Goal: Book appointment/travel/reservation

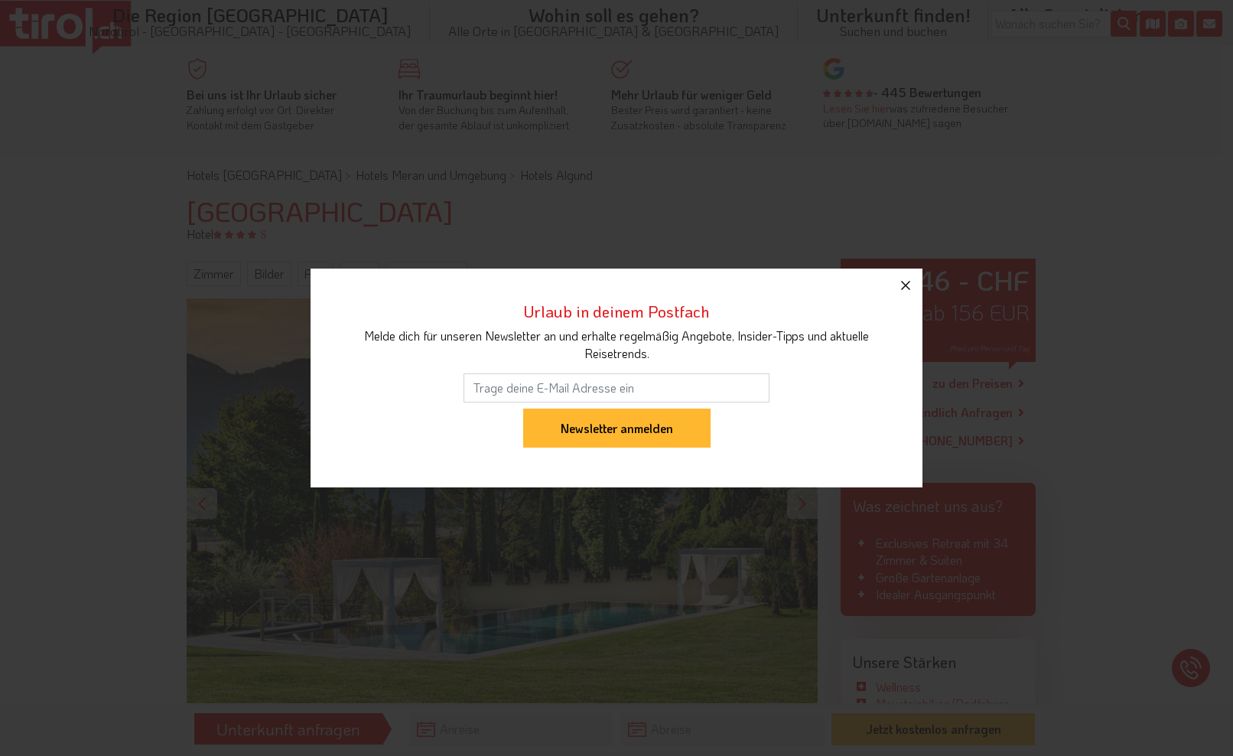
click at [907, 282] on icon "button" at bounding box center [906, 285] width 18 height 18
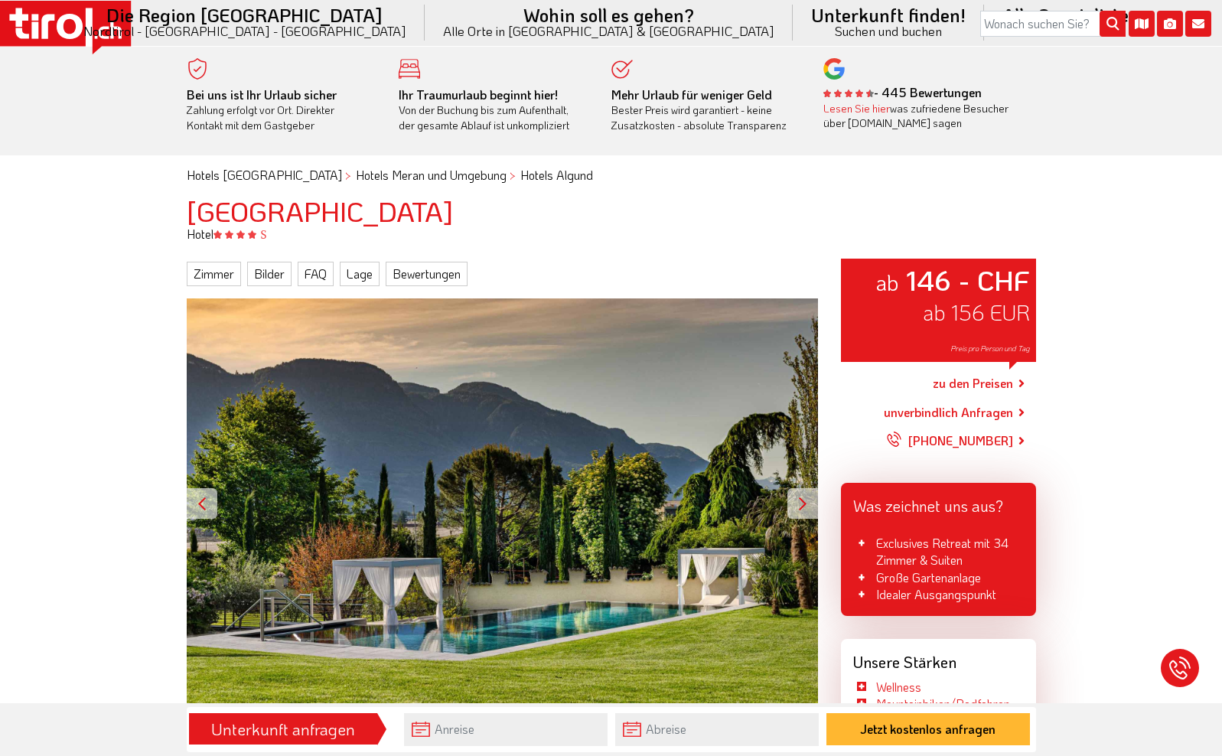
click at [801, 495] on div at bounding box center [802, 503] width 31 height 31
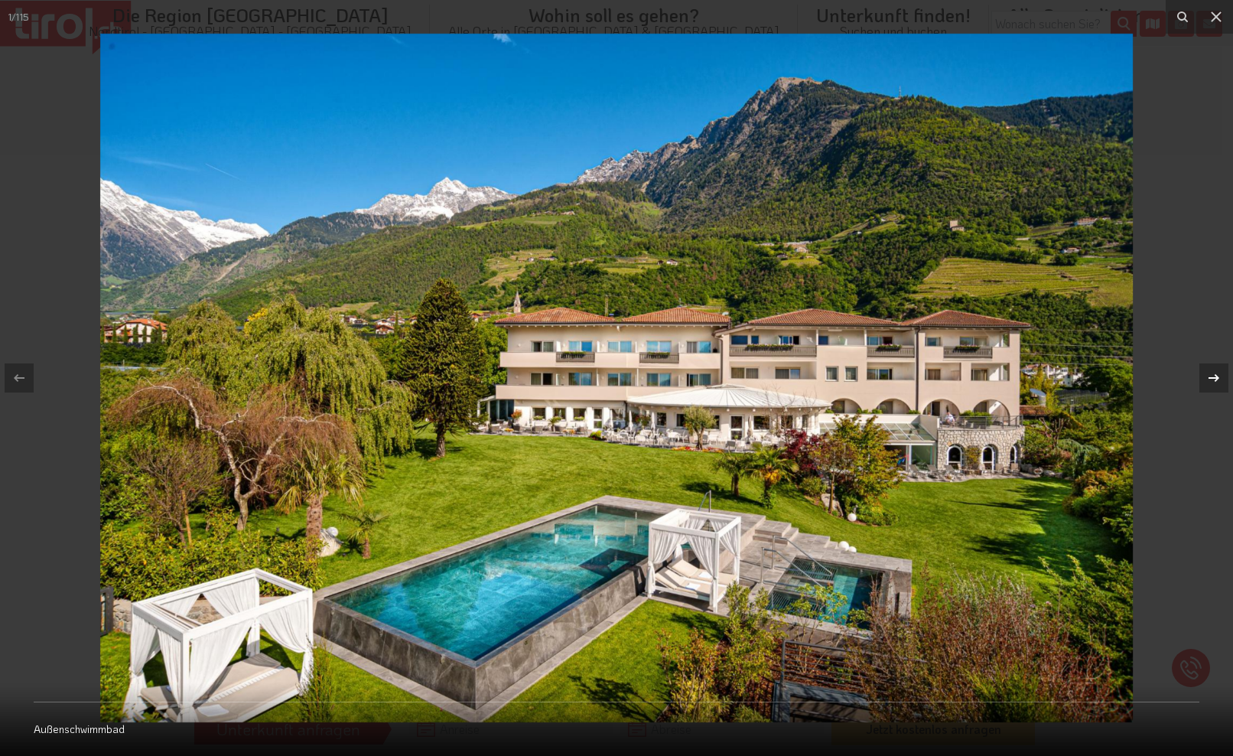
click at [1070, 376] on icon at bounding box center [1214, 378] width 18 height 18
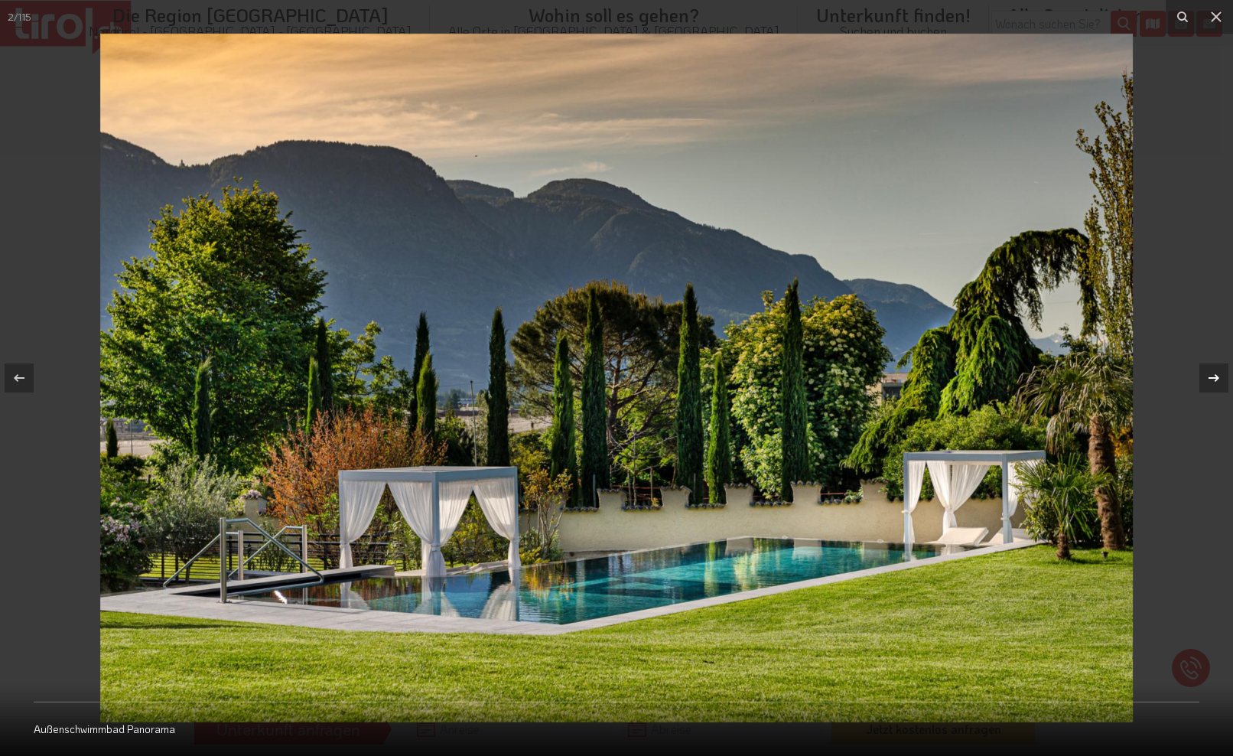
click at [1070, 376] on icon at bounding box center [1214, 378] width 18 height 18
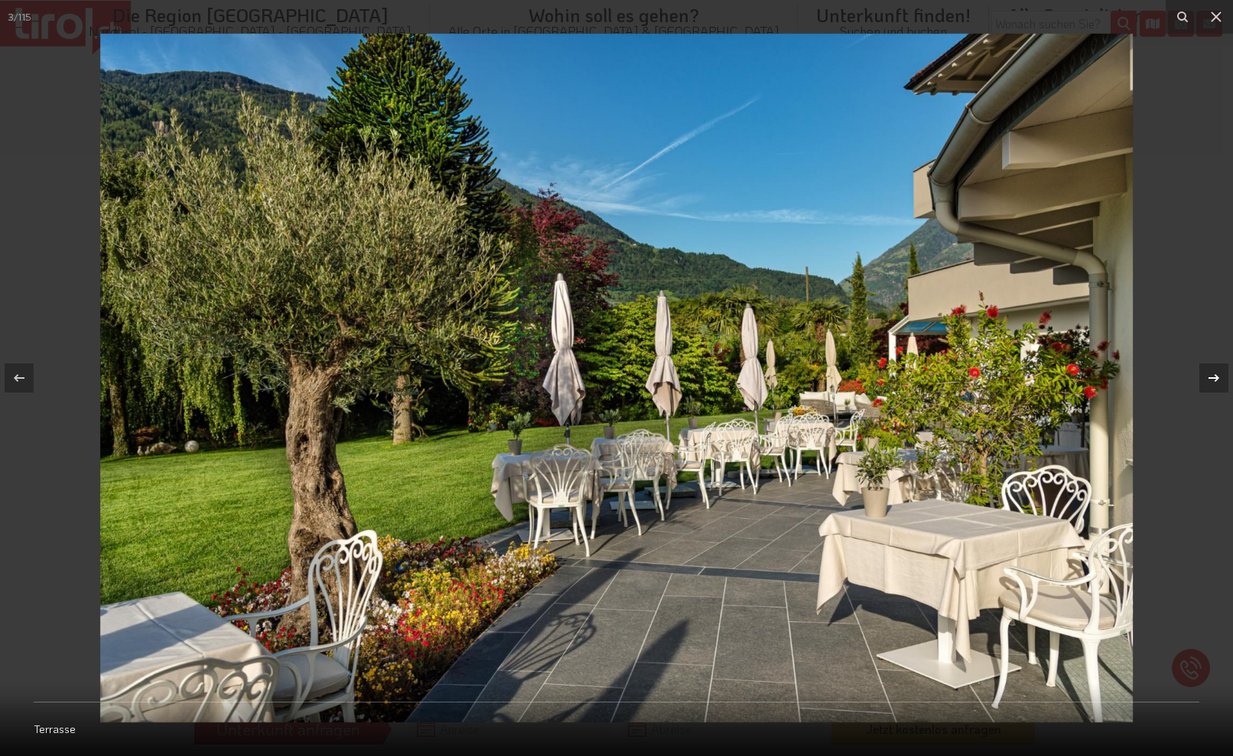
click at [1070, 376] on icon at bounding box center [1214, 378] width 18 height 18
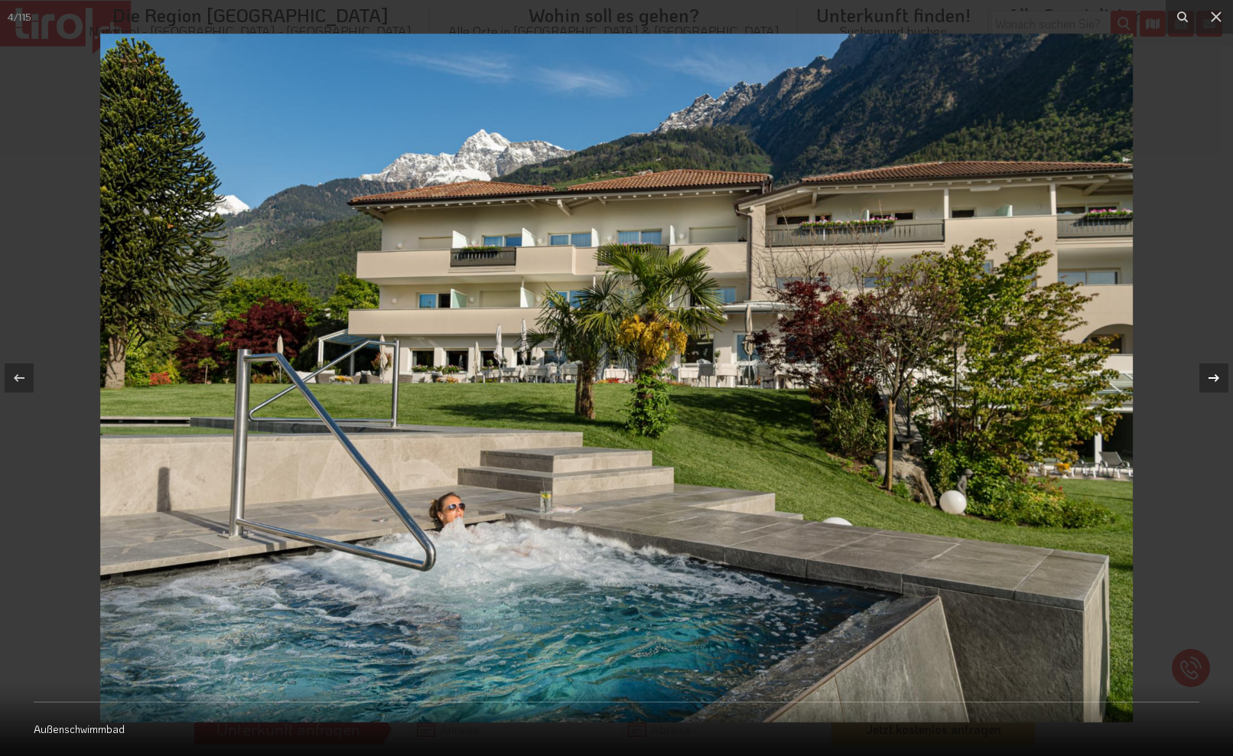
click at [1070, 376] on icon at bounding box center [1214, 378] width 18 height 18
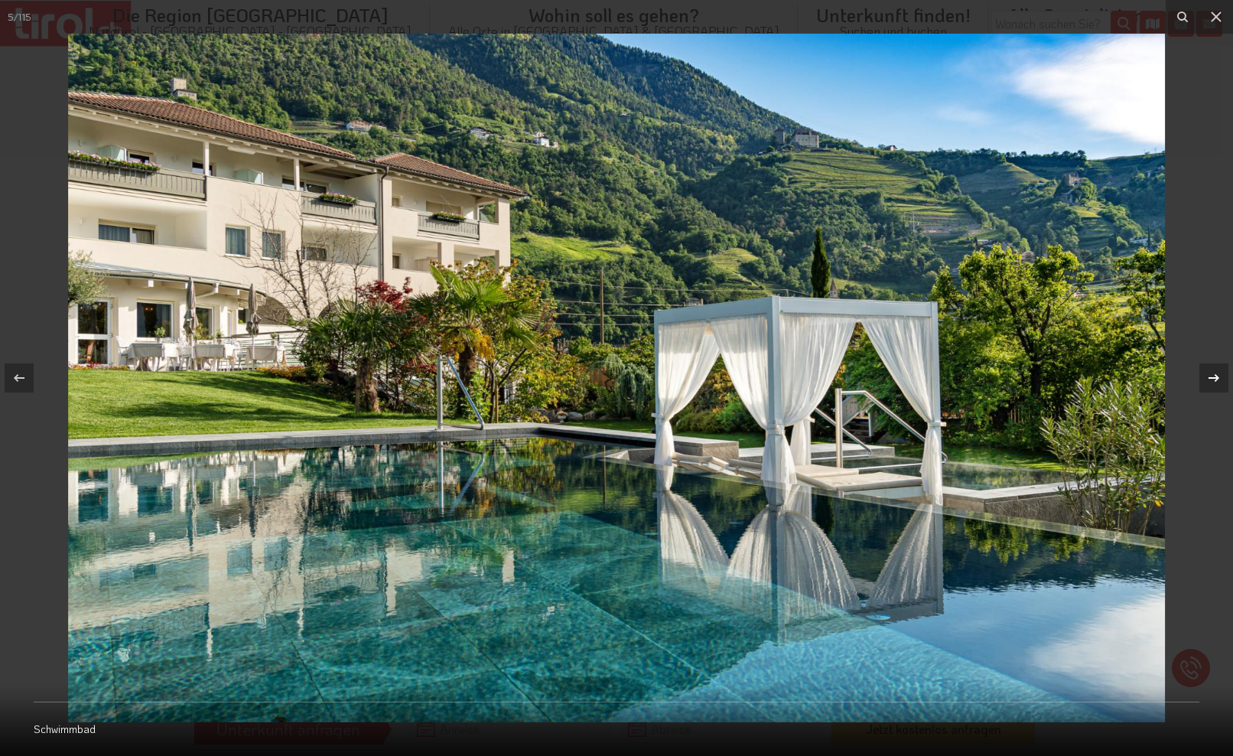
click at [1070, 376] on icon at bounding box center [1214, 378] width 18 height 18
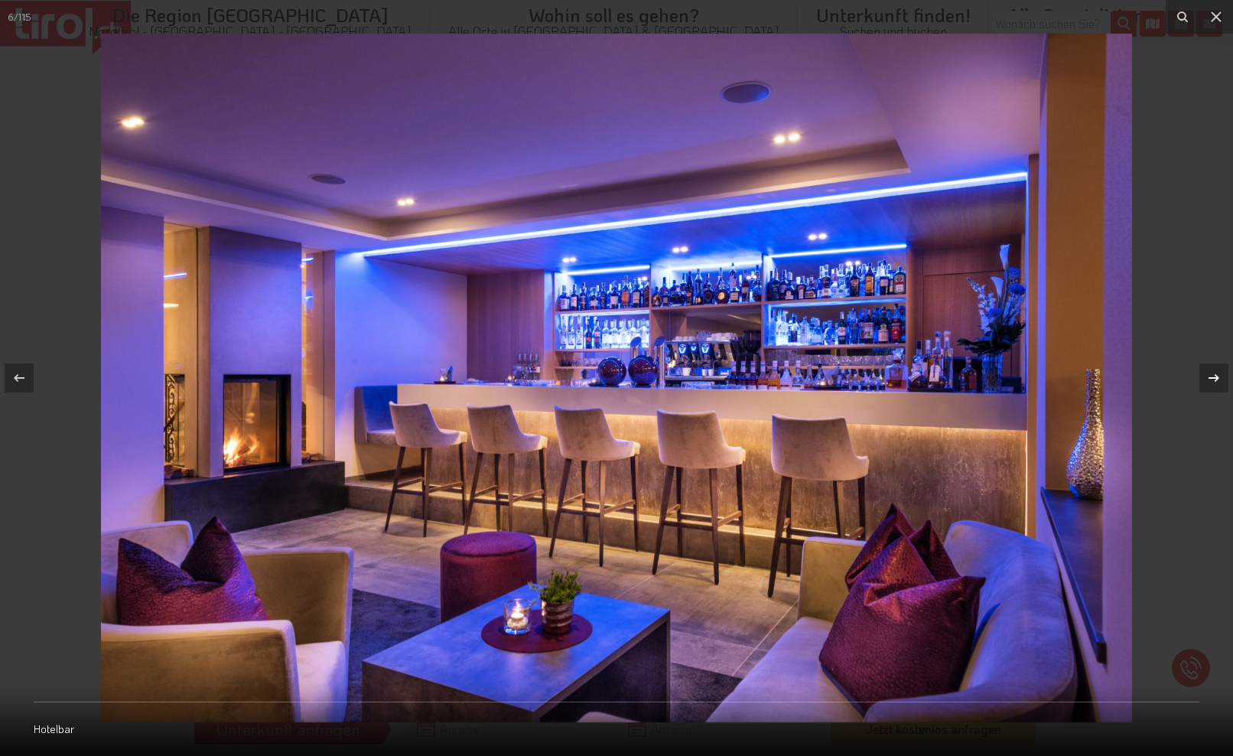
click at [1070, 376] on icon at bounding box center [1214, 378] width 18 height 18
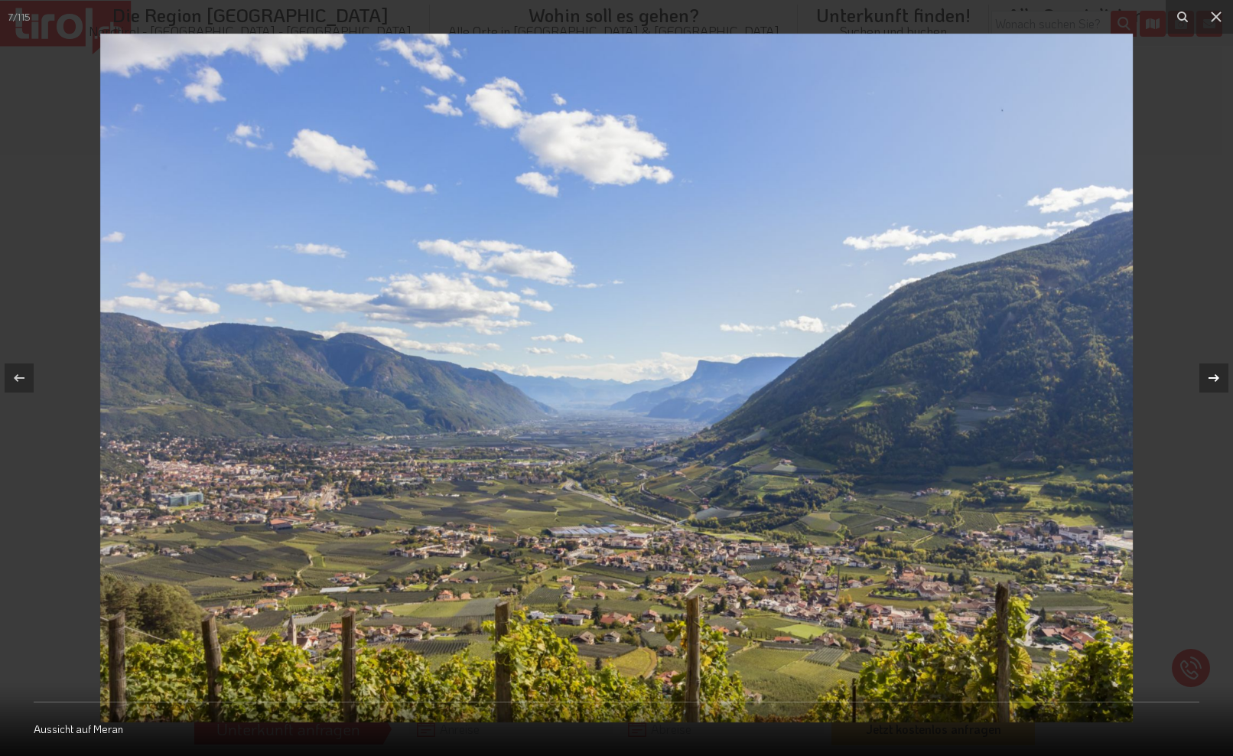
click at [1070, 376] on icon at bounding box center [1214, 378] width 18 height 18
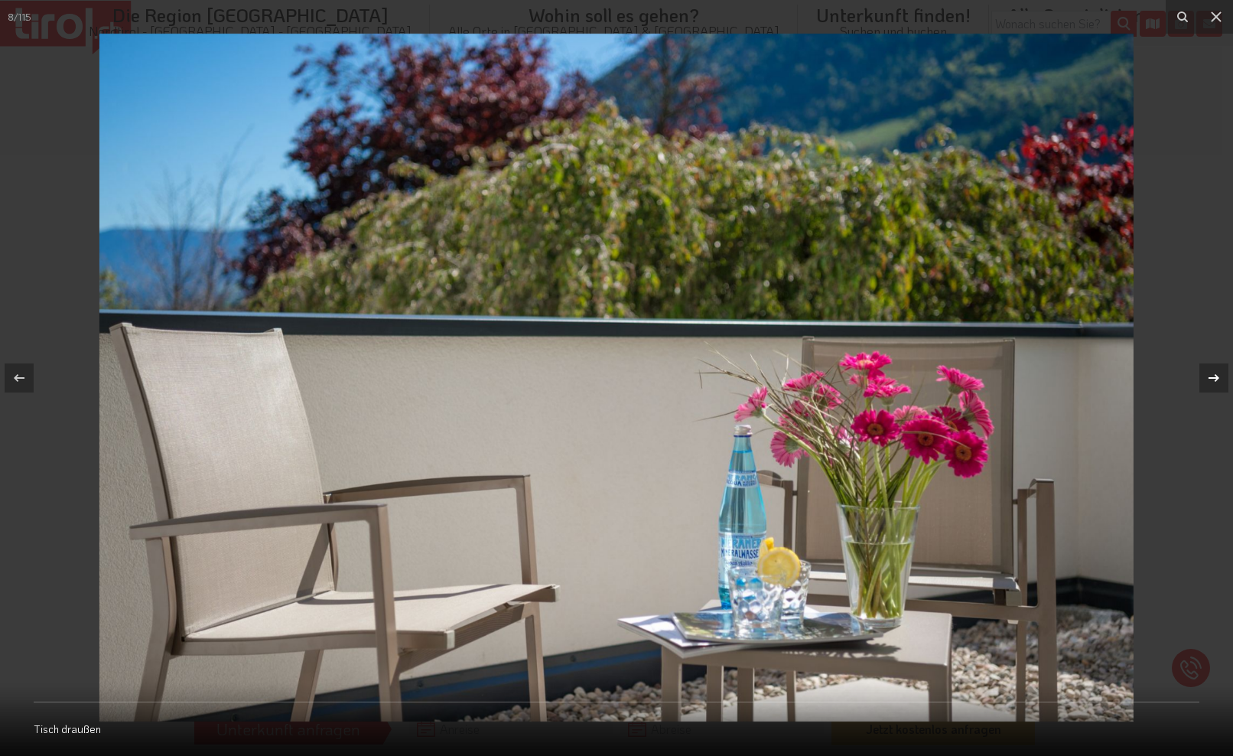
click at [1070, 376] on icon at bounding box center [1214, 378] width 18 height 18
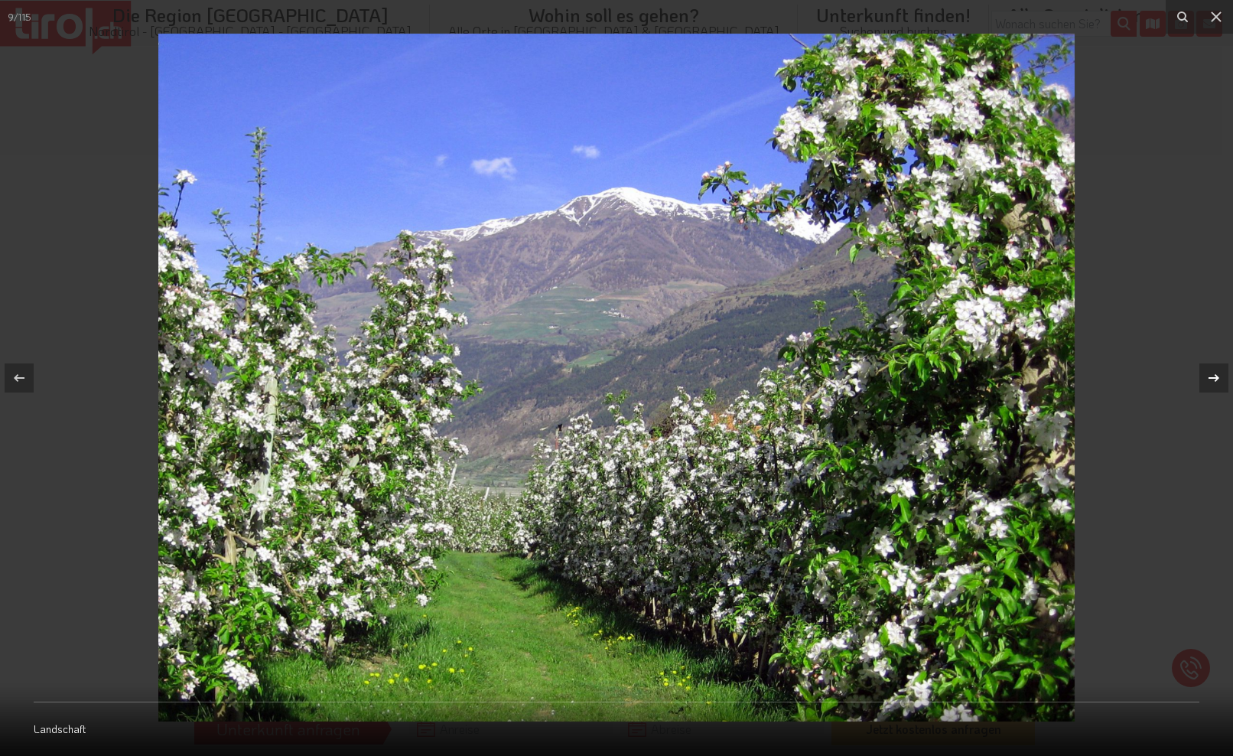
click at [1070, 376] on icon at bounding box center [1214, 378] width 18 height 18
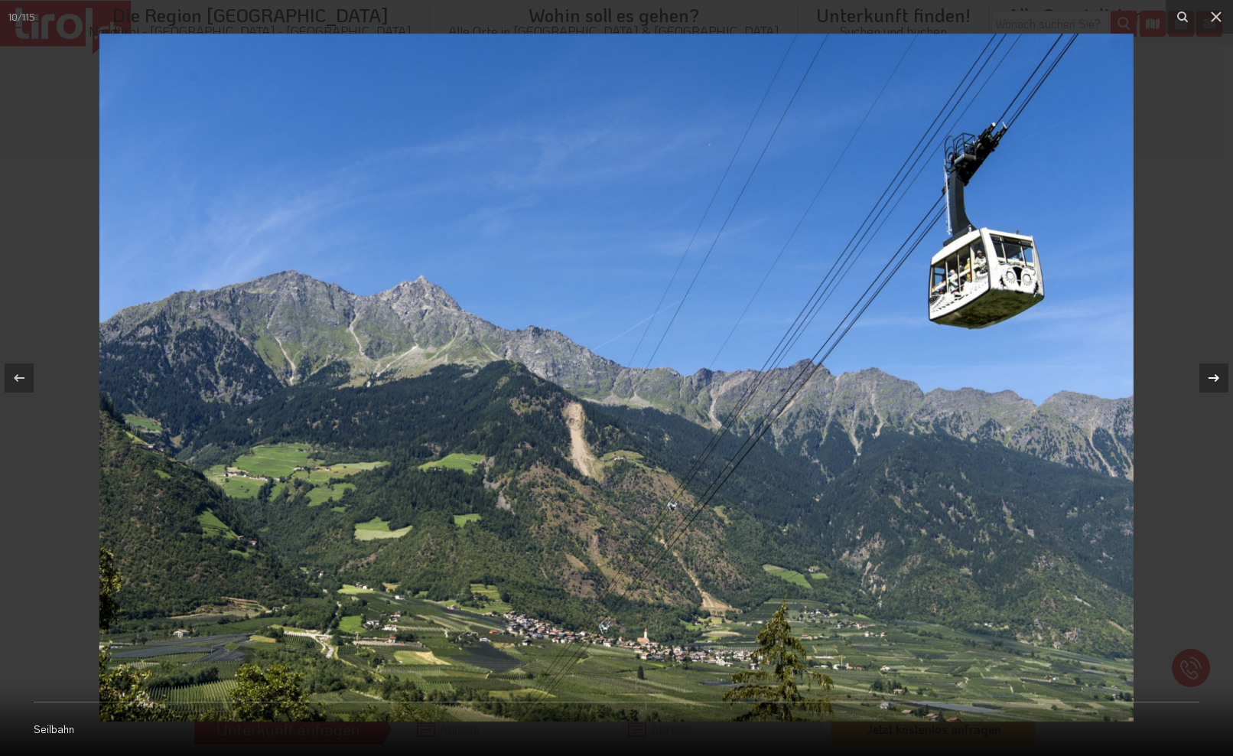
click at [1070, 376] on icon at bounding box center [1214, 378] width 18 height 18
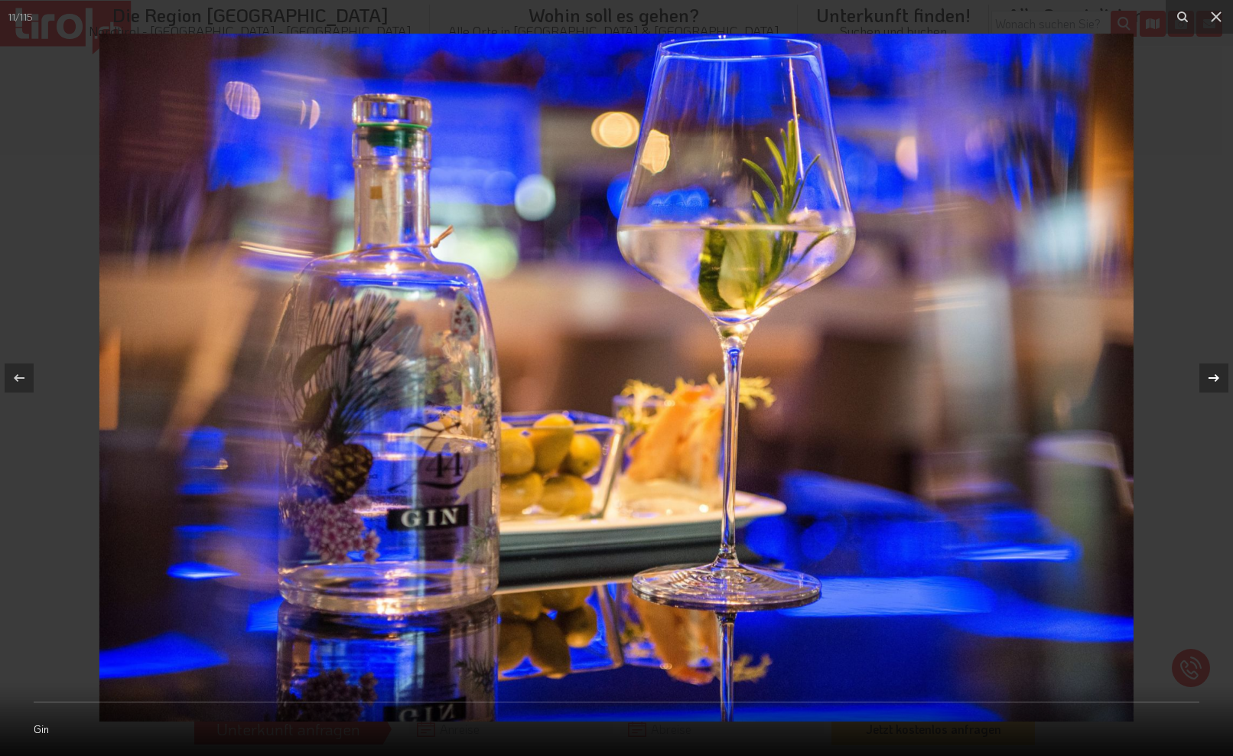
click at [1070, 376] on icon at bounding box center [1214, 378] width 18 height 18
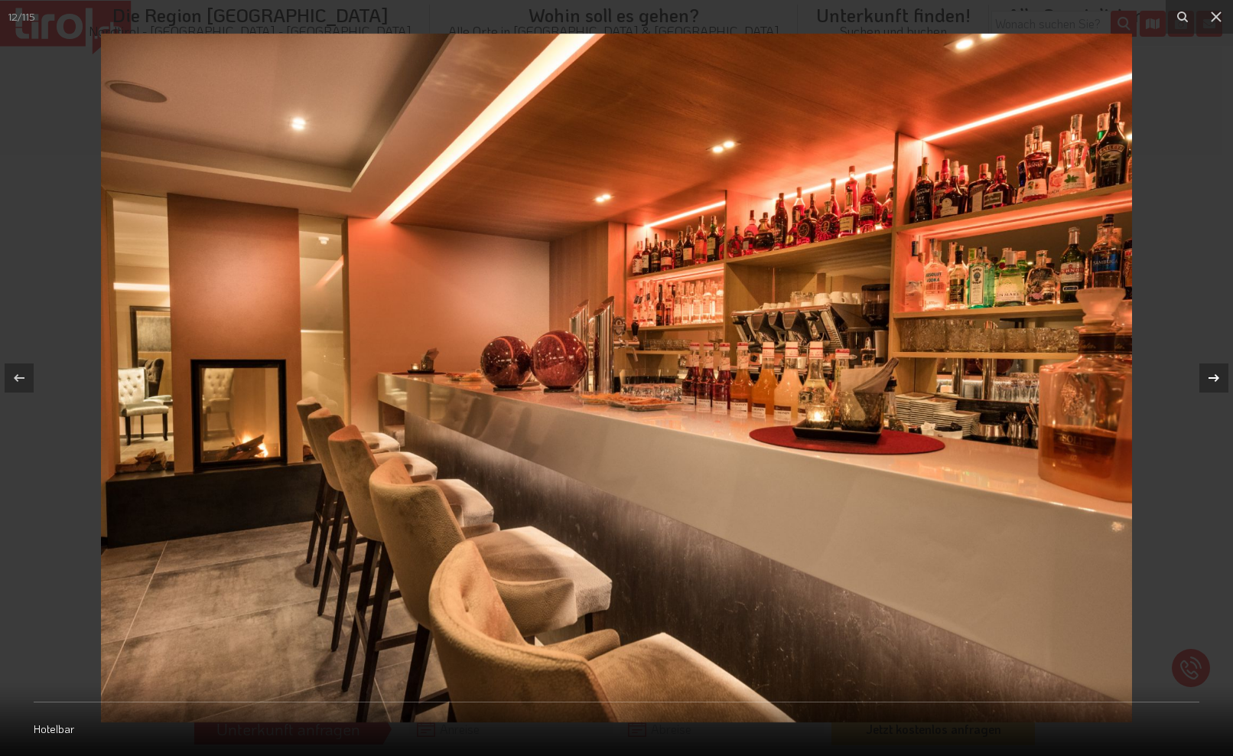
click at [1070, 376] on icon at bounding box center [1214, 378] width 18 height 18
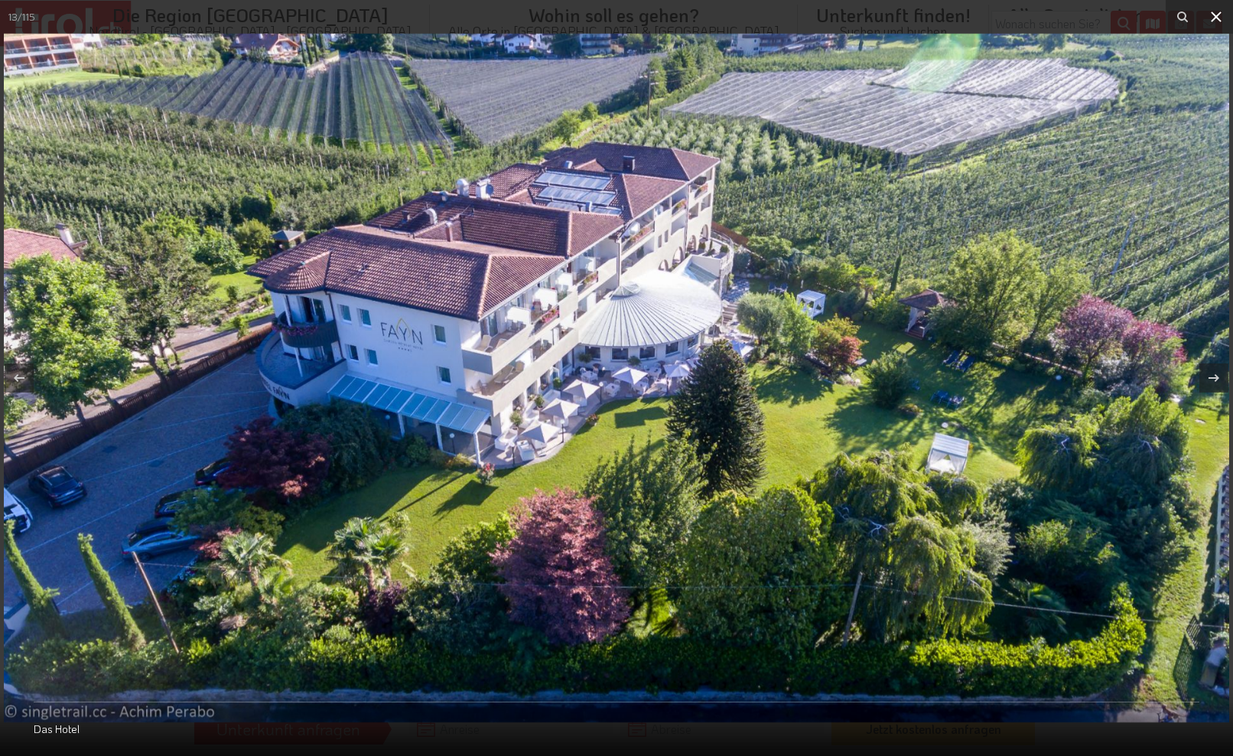
click at [1070, 14] on icon at bounding box center [1216, 17] width 18 height 18
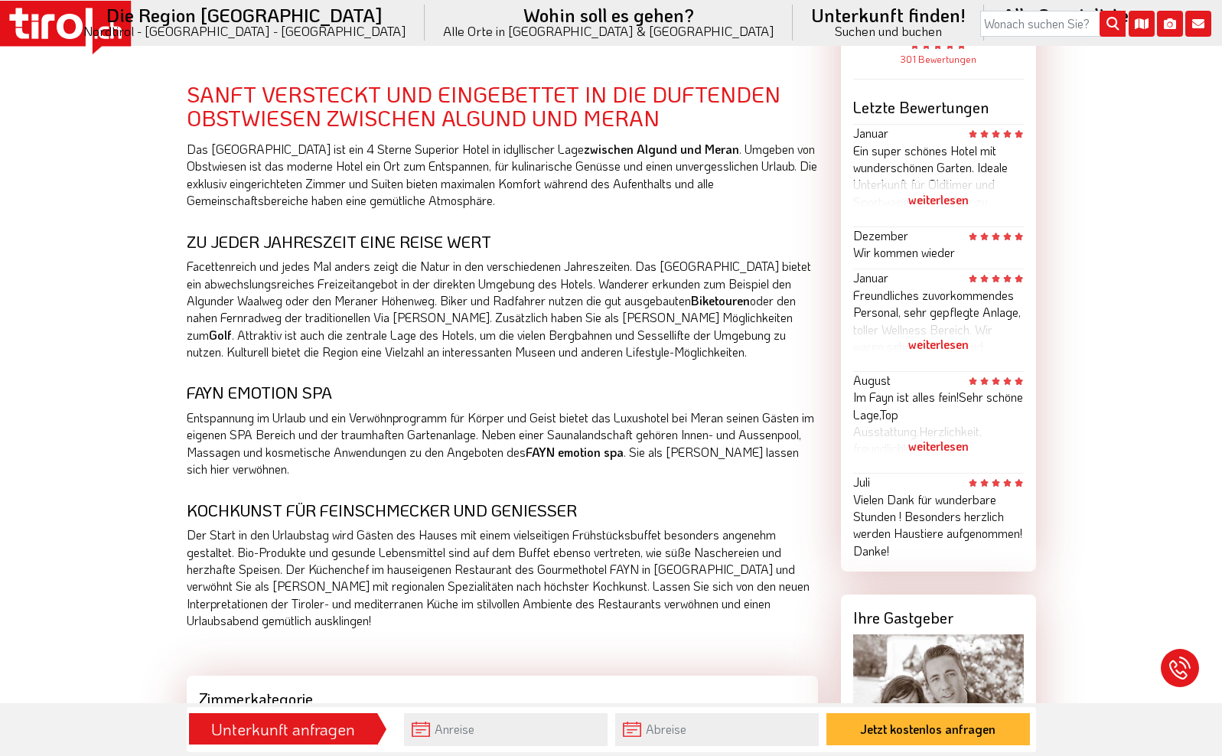
scroll to position [933, 0]
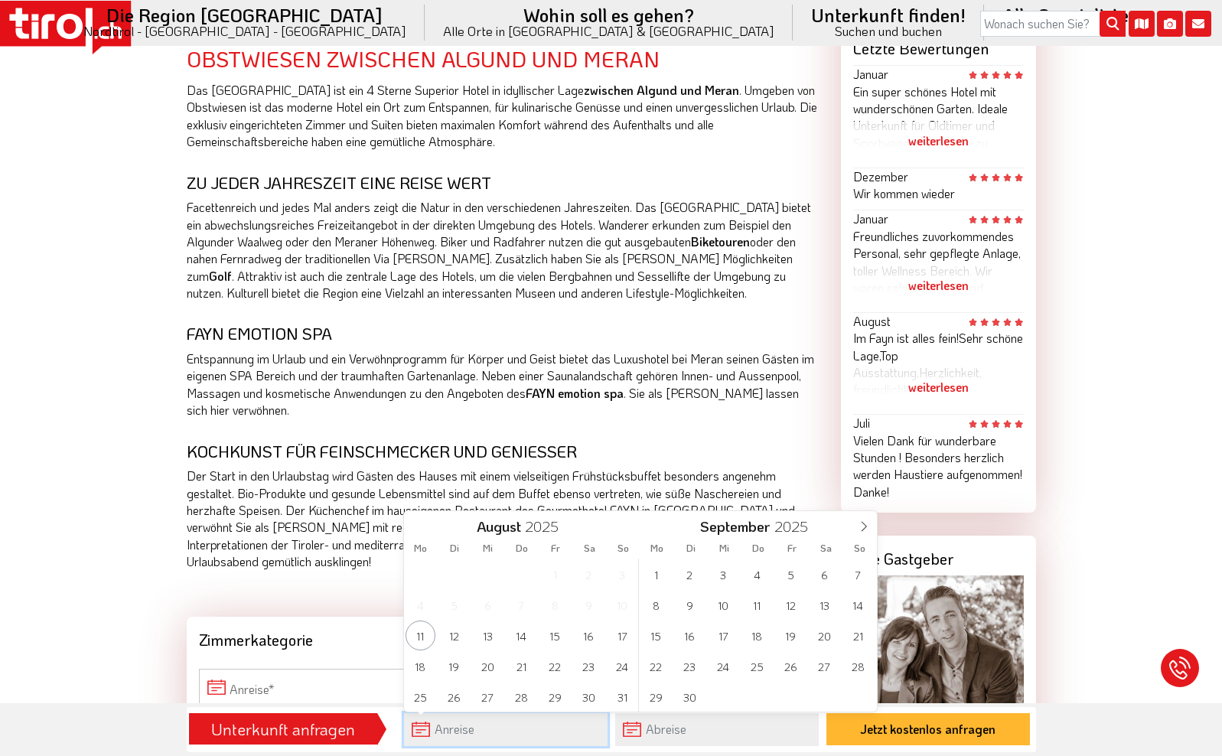
click at [451, 662] on input "text" at bounding box center [506, 729] width 204 height 33
click at [656, 604] on span "8" at bounding box center [656, 605] width 30 height 30
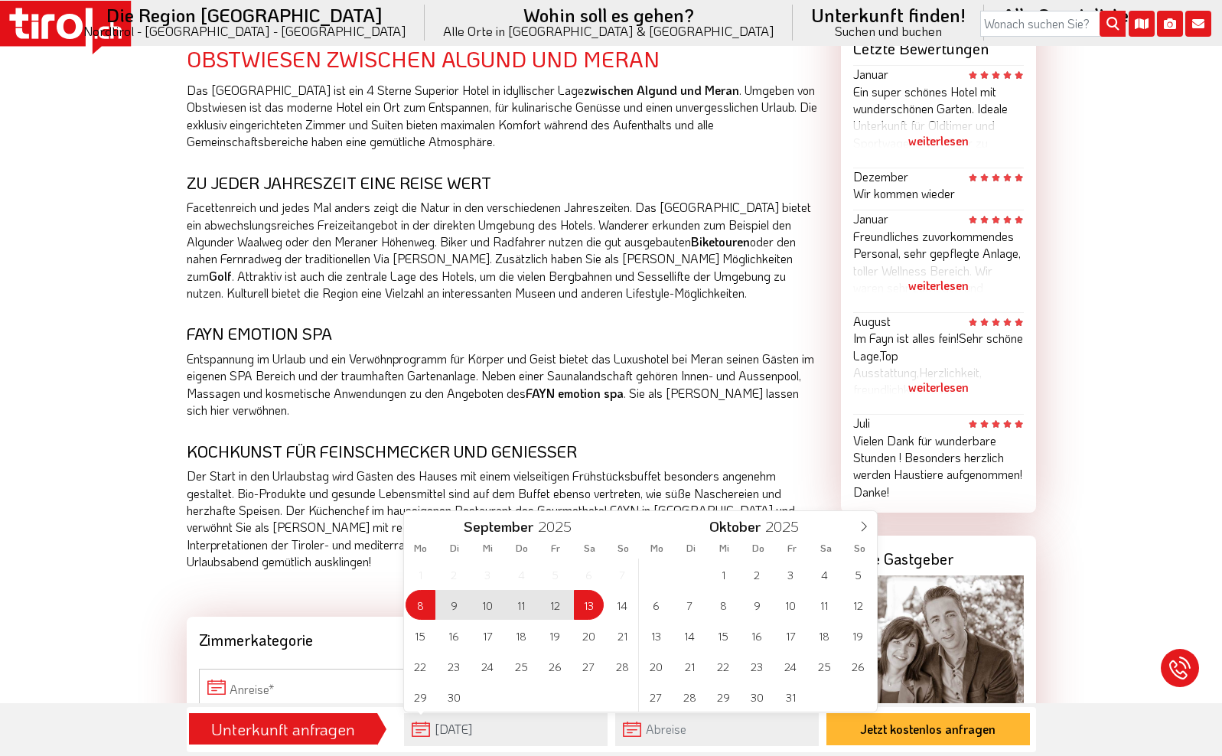
click at [588, 604] on span "13" at bounding box center [589, 605] width 30 height 30
type input "[DATE]"
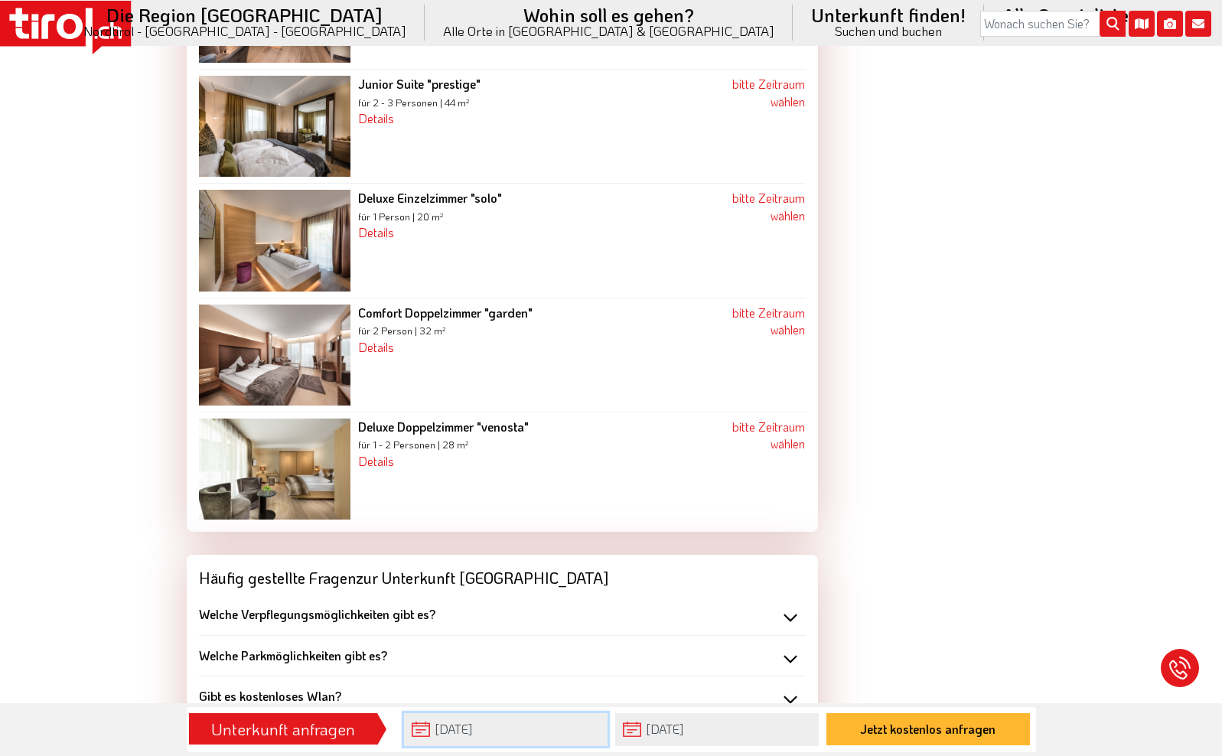
scroll to position [2057, 0]
